Goal: Information Seeking & Learning: Learn about a topic

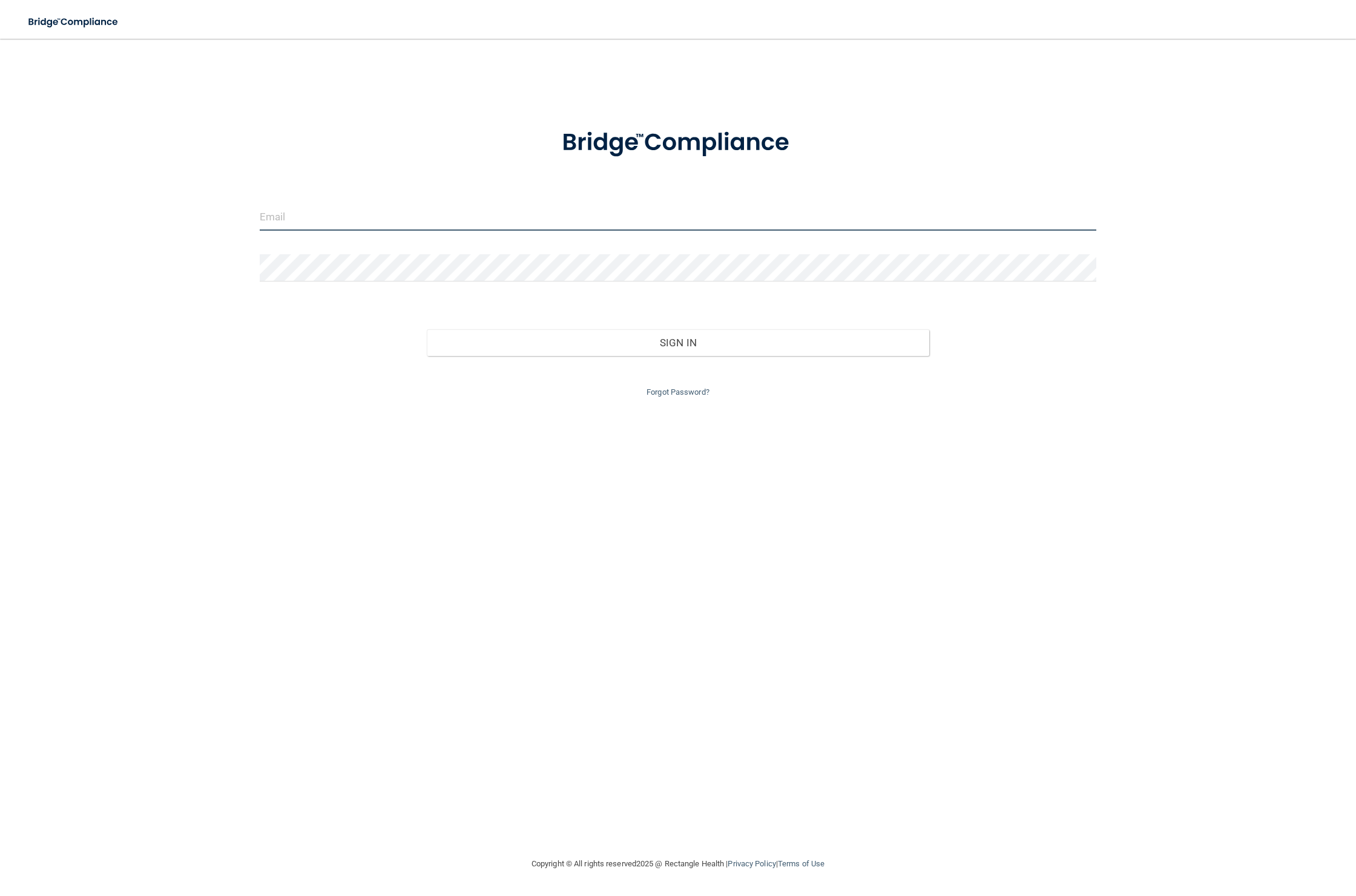
click at [474, 229] on input "email" at bounding box center [678, 217] width 836 height 27
type input "[PERSON_NAME][EMAIL_ADDRESS][DOMAIN_NAME]"
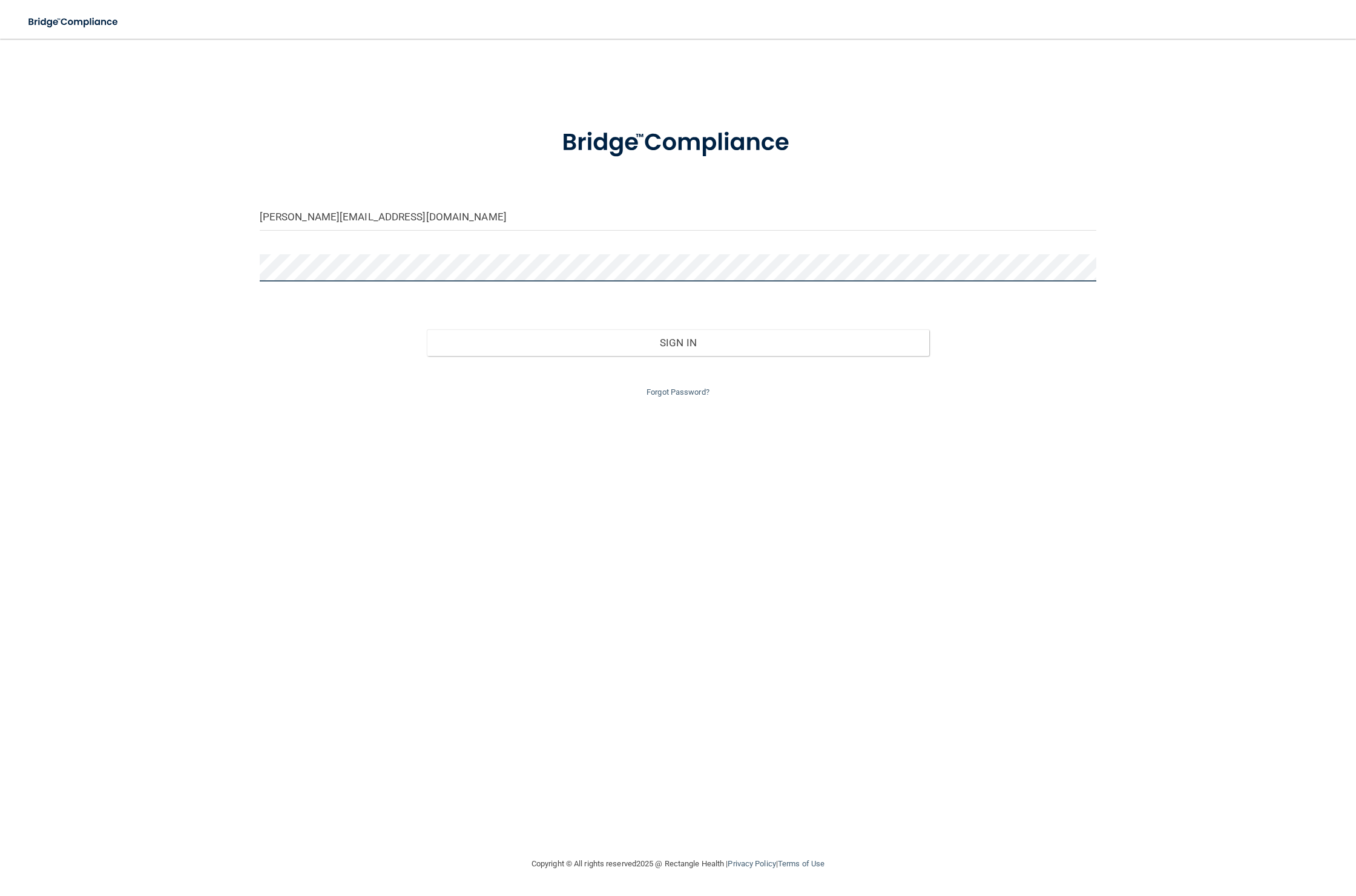
click at [427, 329] on button "Sign In" at bounding box center [678, 343] width 502 height 27
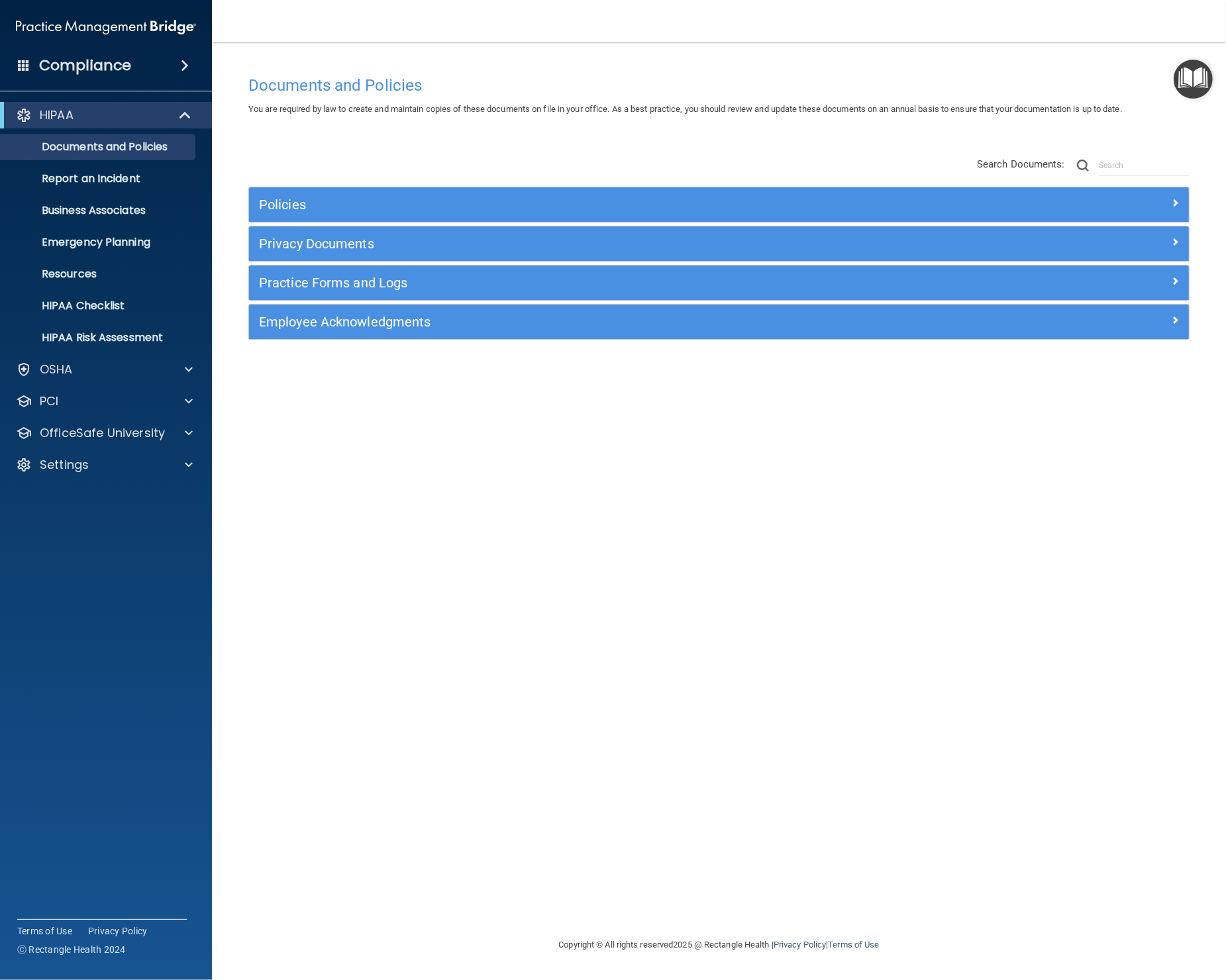
click at [183, 65] on span at bounding box center [185, 65] width 8 height 16
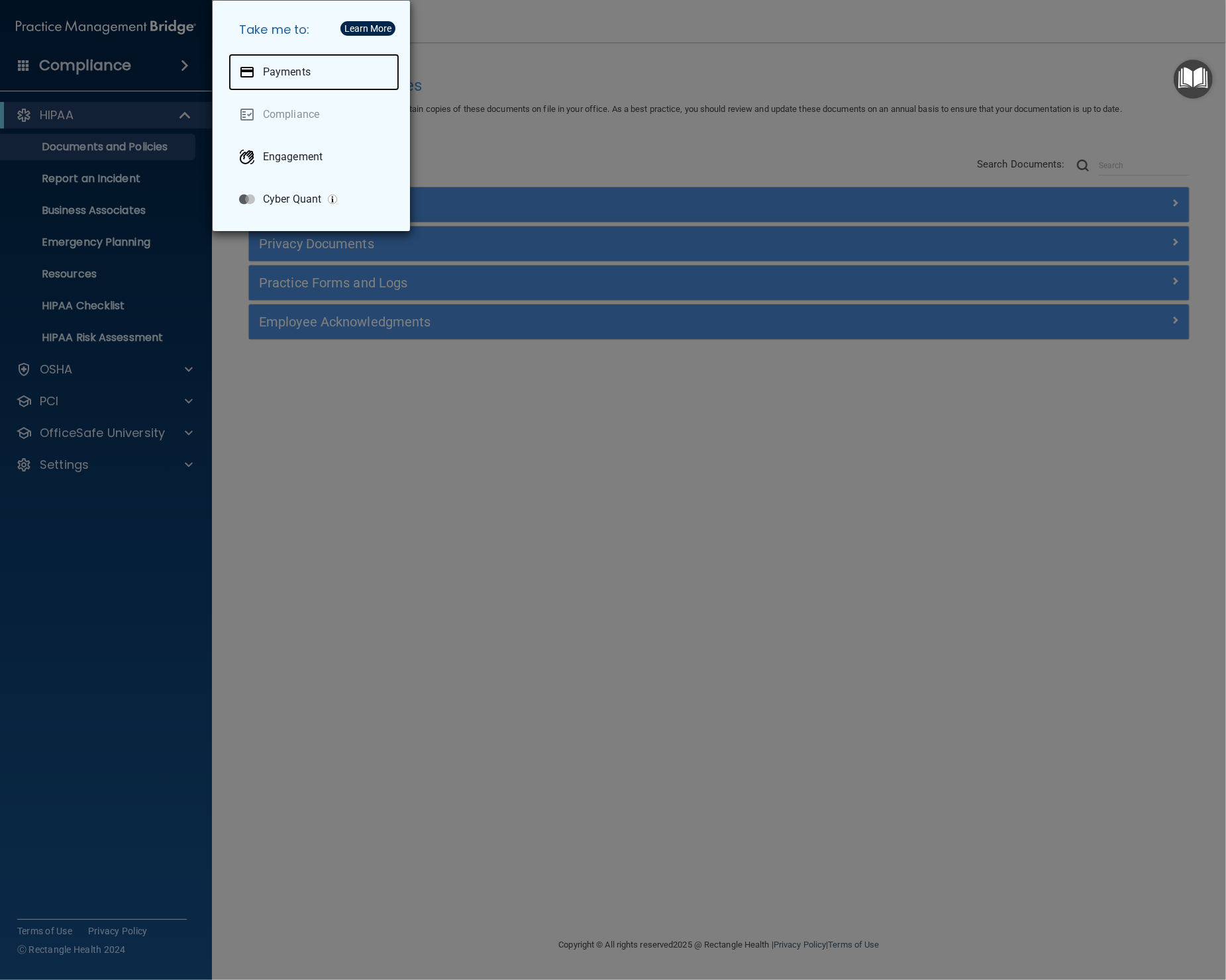
click at [272, 73] on p "Payments" at bounding box center [287, 72] width 48 height 13
click at [301, 115] on link "Compliance" at bounding box center [313, 114] width 171 height 37
click at [294, 104] on link "Compliance" at bounding box center [313, 114] width 171 height 37
click at [299, 113] on link "Compliance" at bounding box center [313, 114] width 171 height 37
click at [465, 139] on div "Take me to: Payments Compliance Engagement Cyber Quant" at bounding box center [613, 490] width 1226 height 980
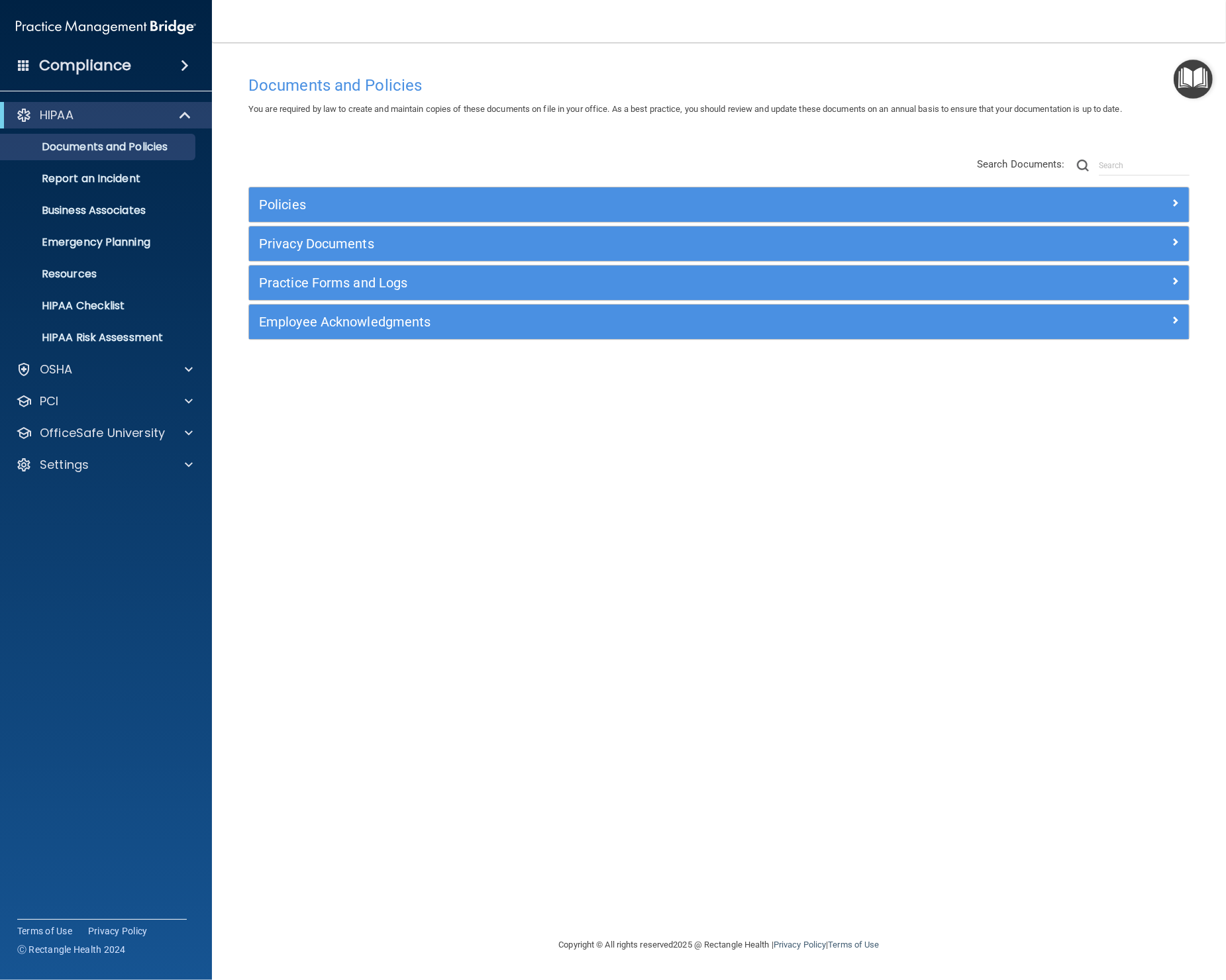
click at [162, 69] on div "Compliance" at bounding box center [106, 66] width 212 height 30
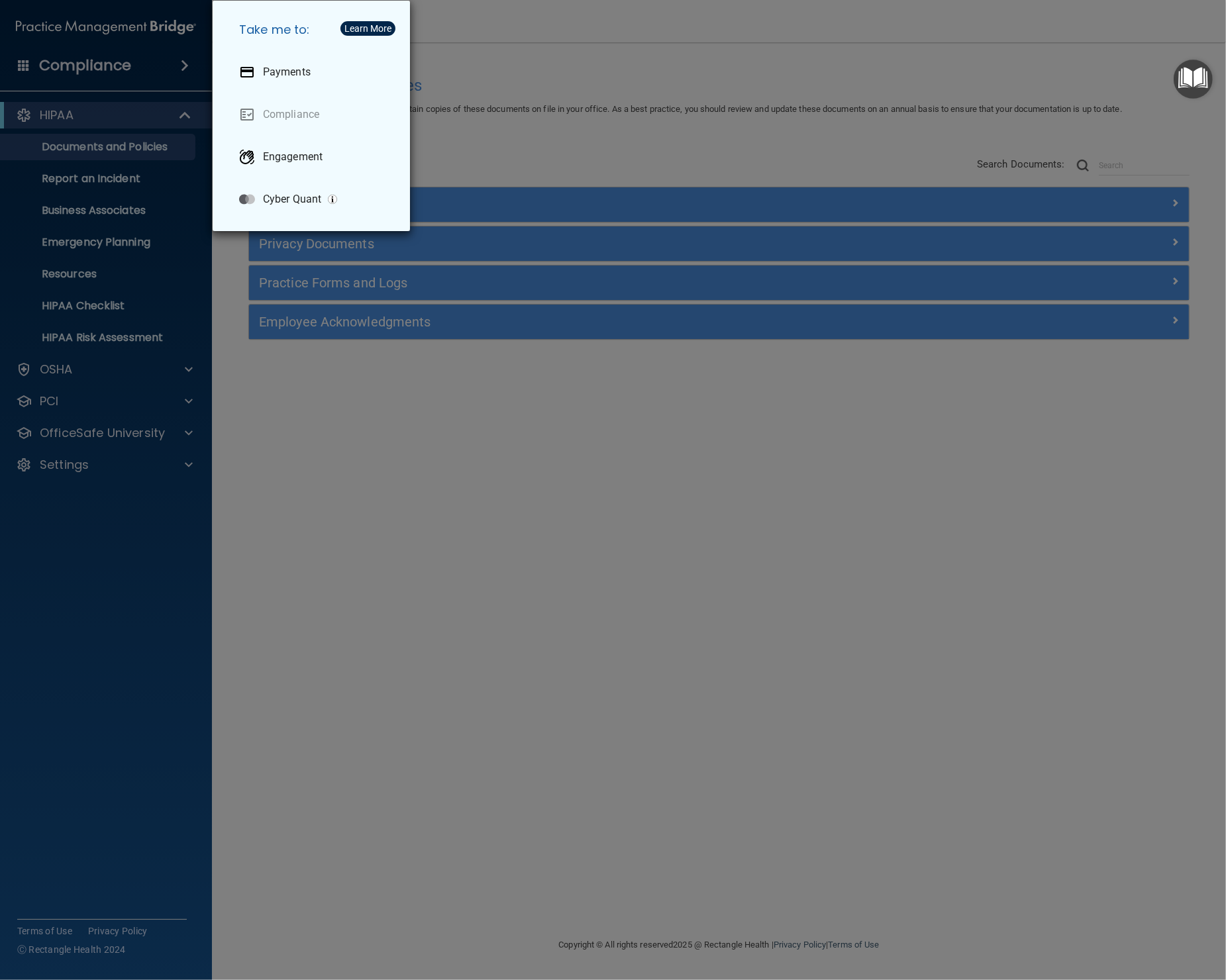
click at [308, 420] on div "Take me to: Payments Compliance Engagement Cyber Quant" at bounding box center [613, 490] width 1226 height 980
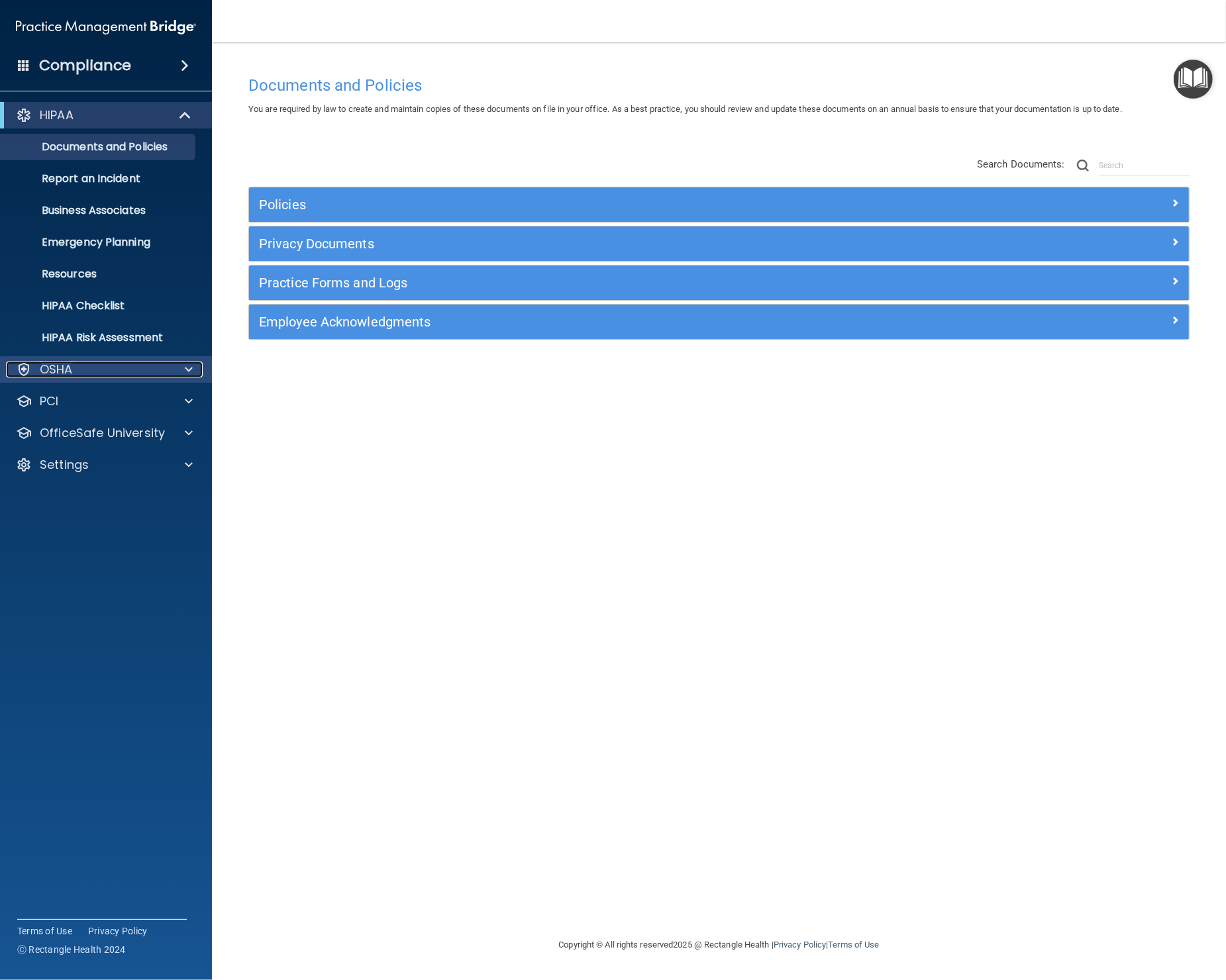
click at [100, 374] on div "OSHA" at bounding box center [88, 369] width 164 height 16
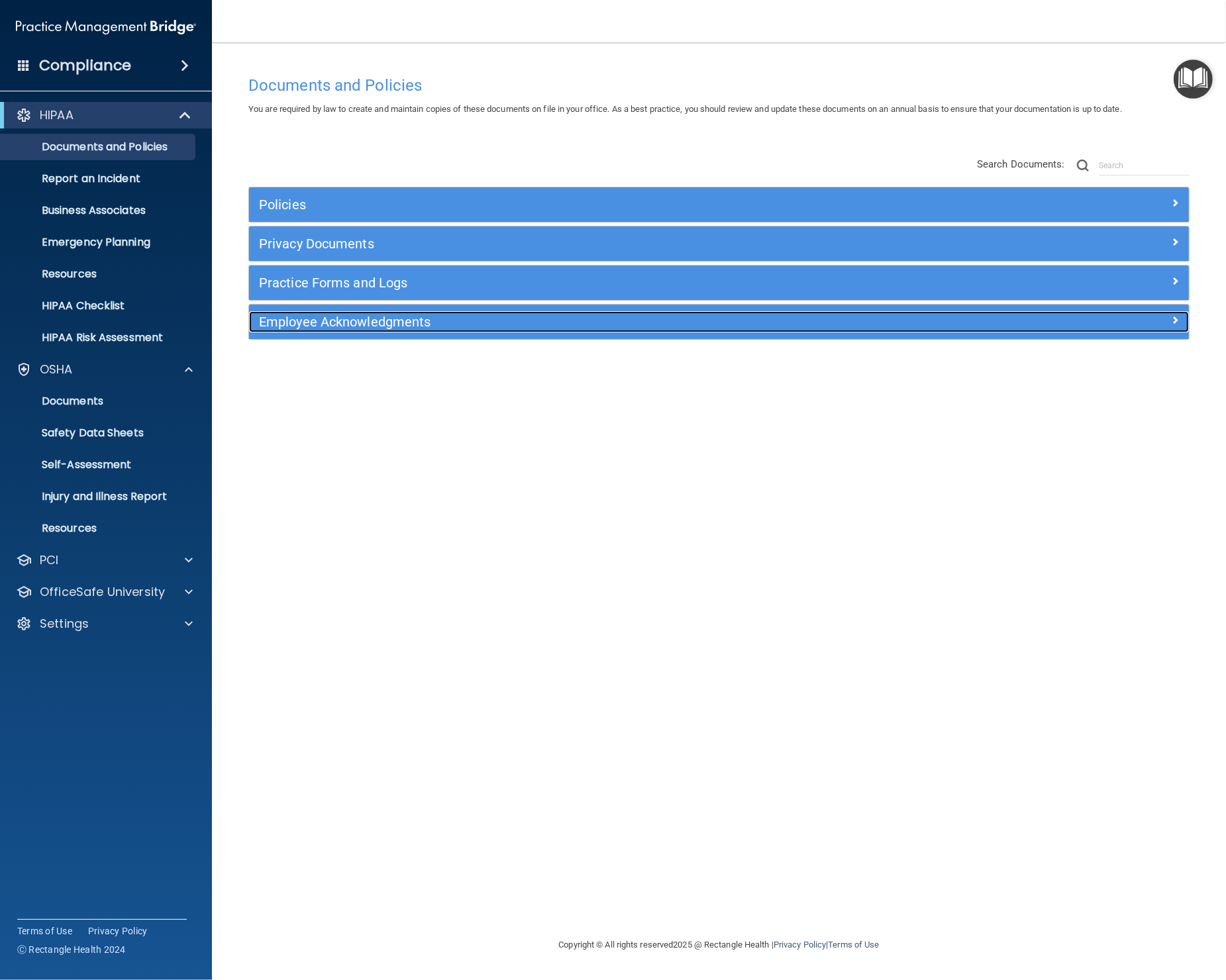
click at [377, 328] on h5 "Employee Acknowledgments" at bounding box center [601, 322] width 685 height 15
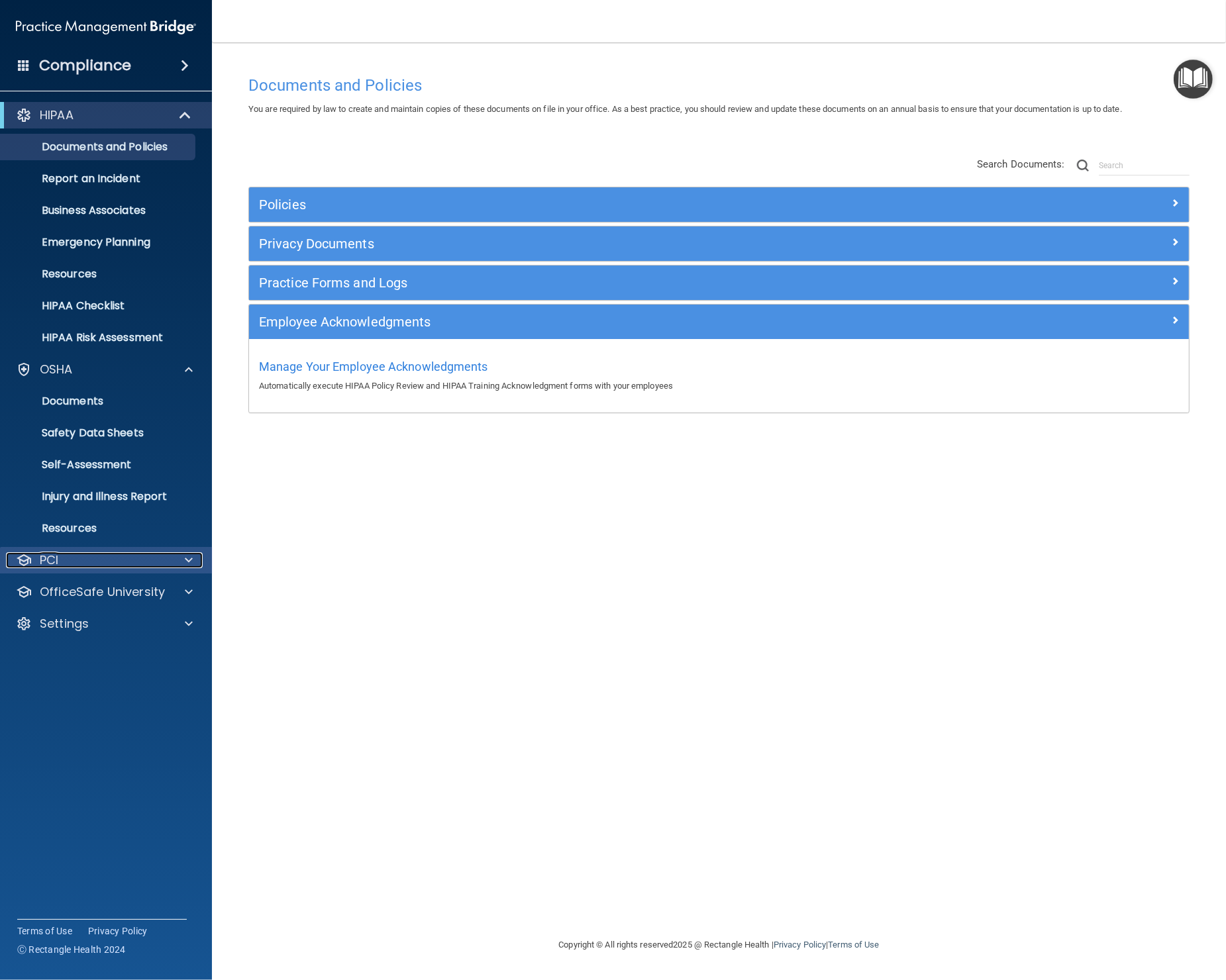
click at [92, 552] on div "PCI" at bounding box center [88, 559] width 164 height 16
click at [101, 586] on p "PCI Compliance" at bounding box center [99, 592] width 181 height 13
